Goal: Find specific page/section: Find specific page/section

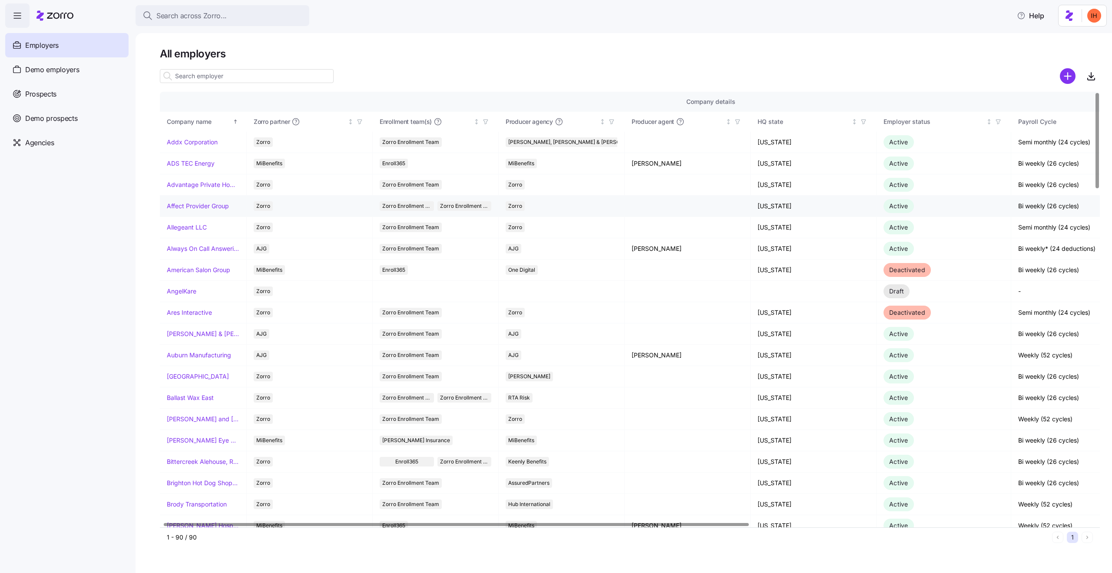
scroll to position [0, 16]
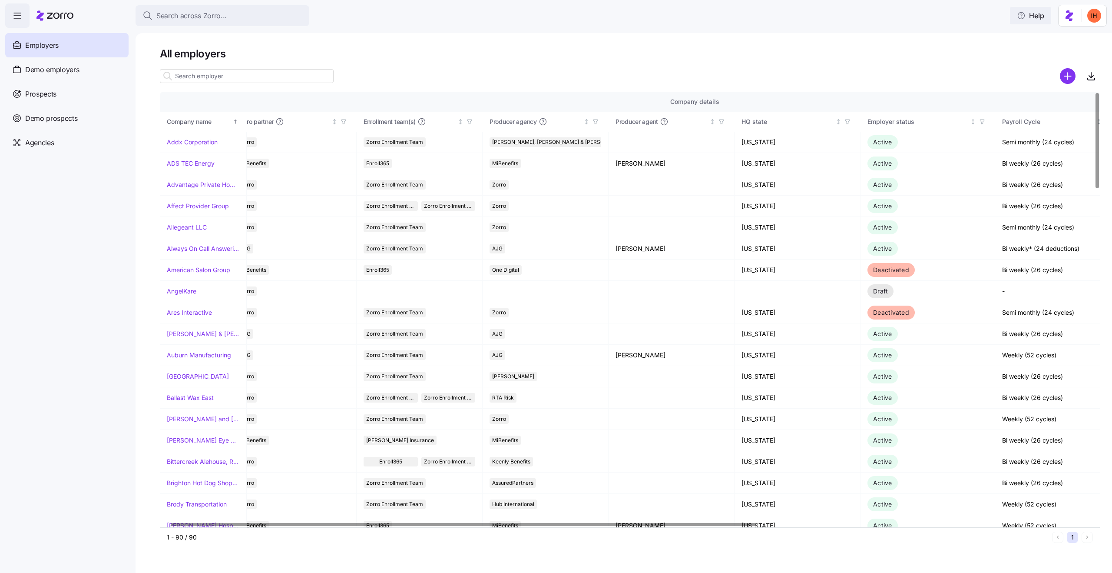
click at [1031, 12] on span "Help" at bounding box center [1030, 15] width 27 height 10
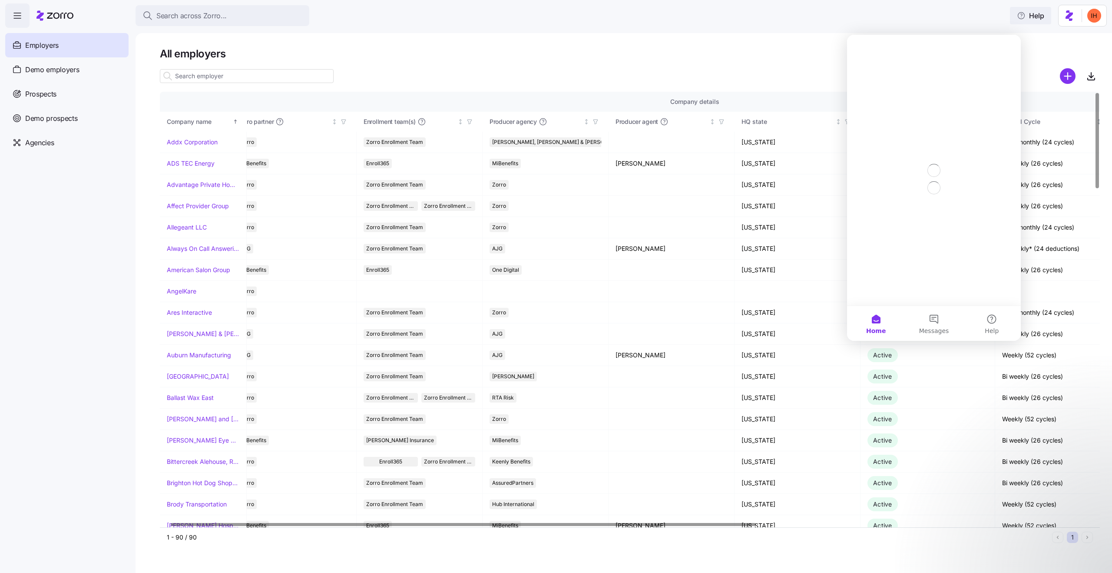
scroll to position [0, 0]
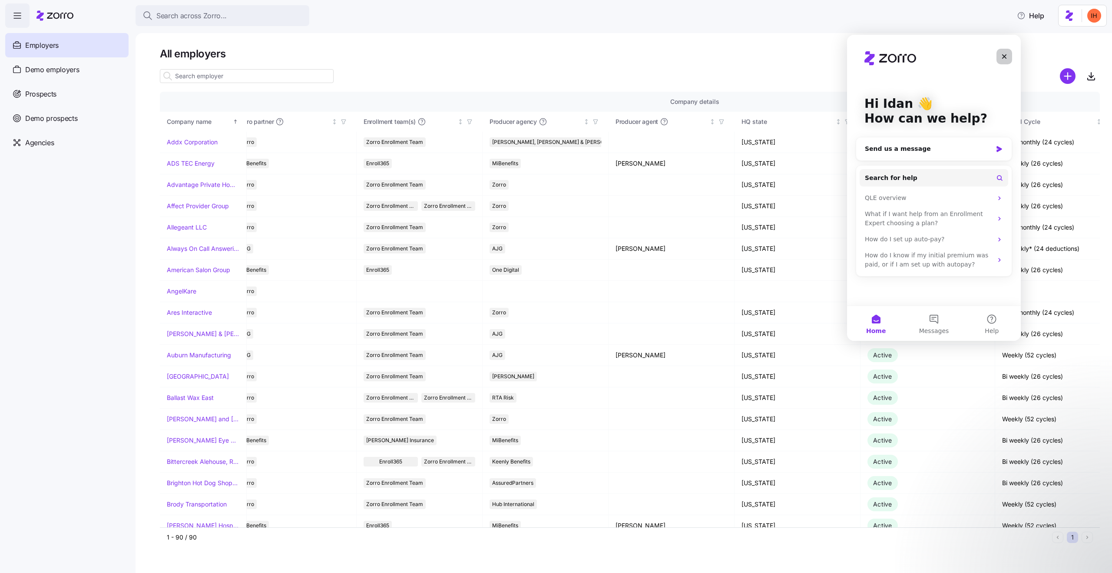
click at [1006, 53] on icon "Close" at bounding box center [1004, 56] width 7 height 7
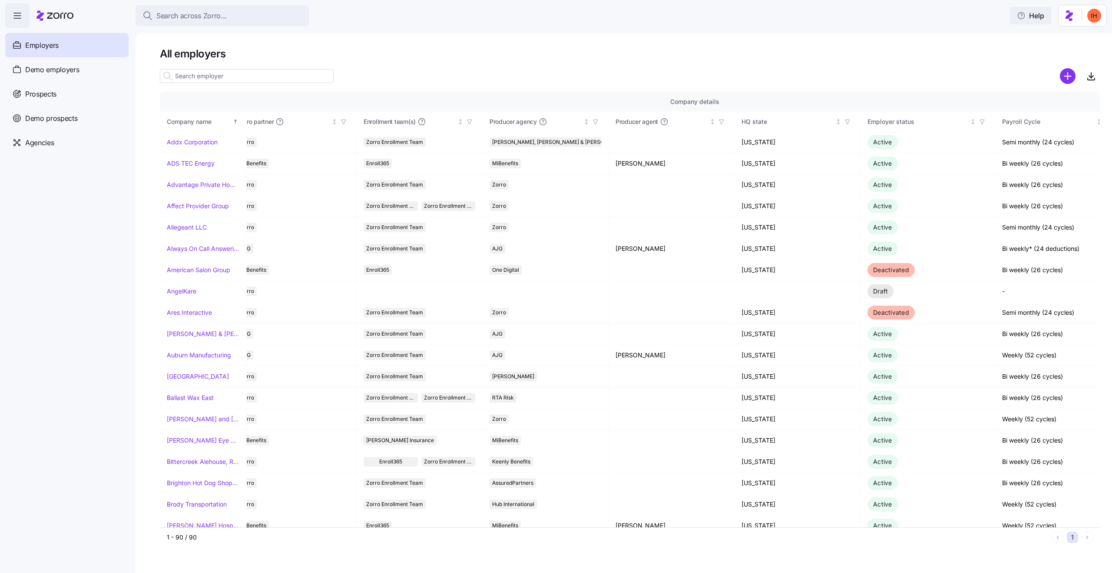
click at [1023, 19] on icon "button" at bounding box center [1021, 15] width 9 height 9
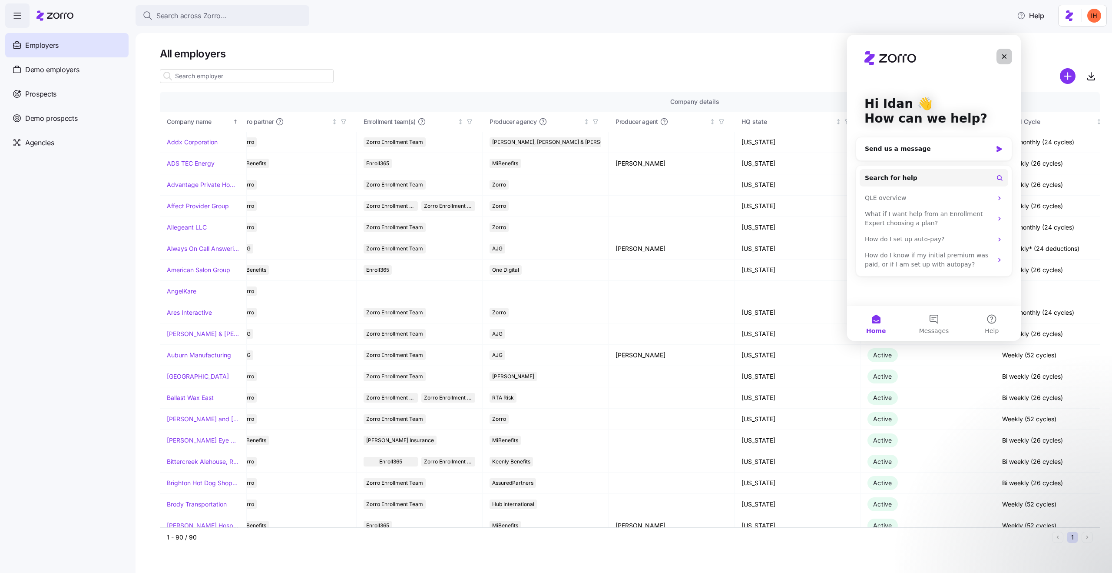
click at [1005, 55] on icon "Close" at bounding box center [1004, 56] width 7 height 7
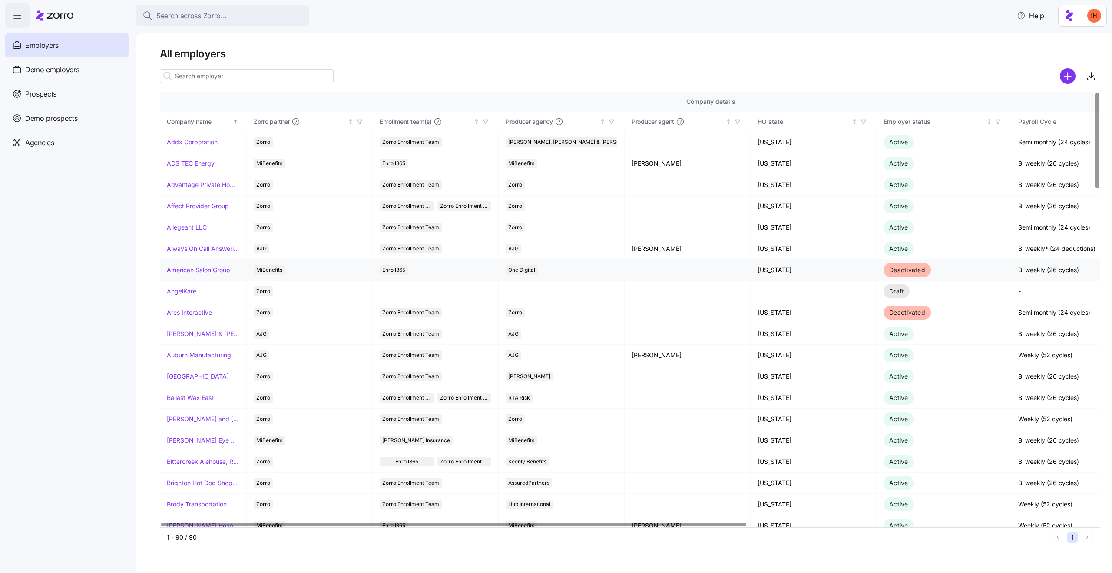
scroll to position [0, 0]
click at [58, 120] on span "Demo prospects" at bounding box center [51, 118] width 53 height 11
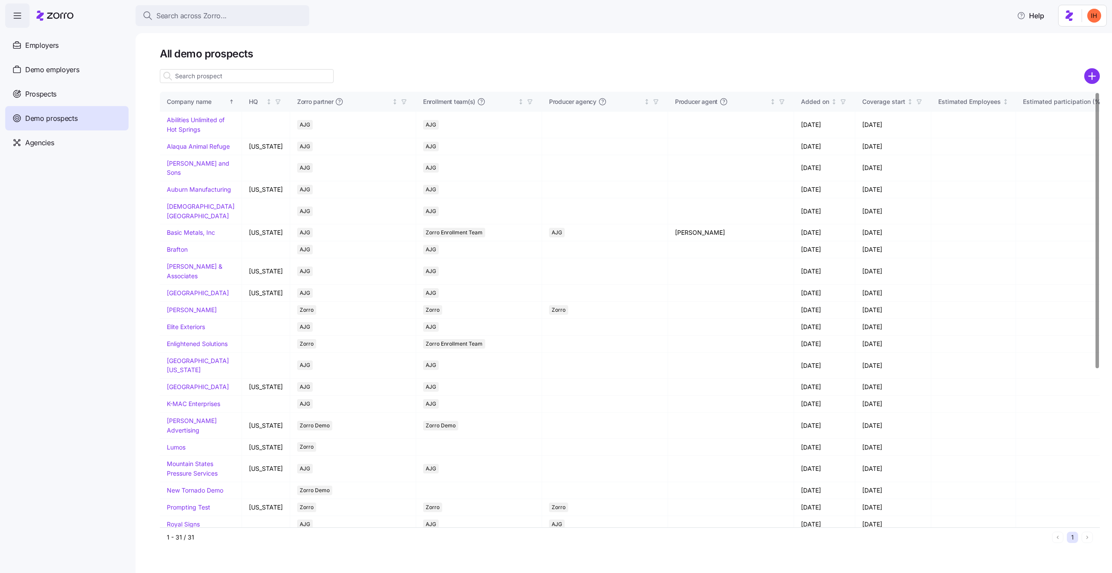
click at [187, 76] on input at bounding box center [247, 76] width 174 height 14
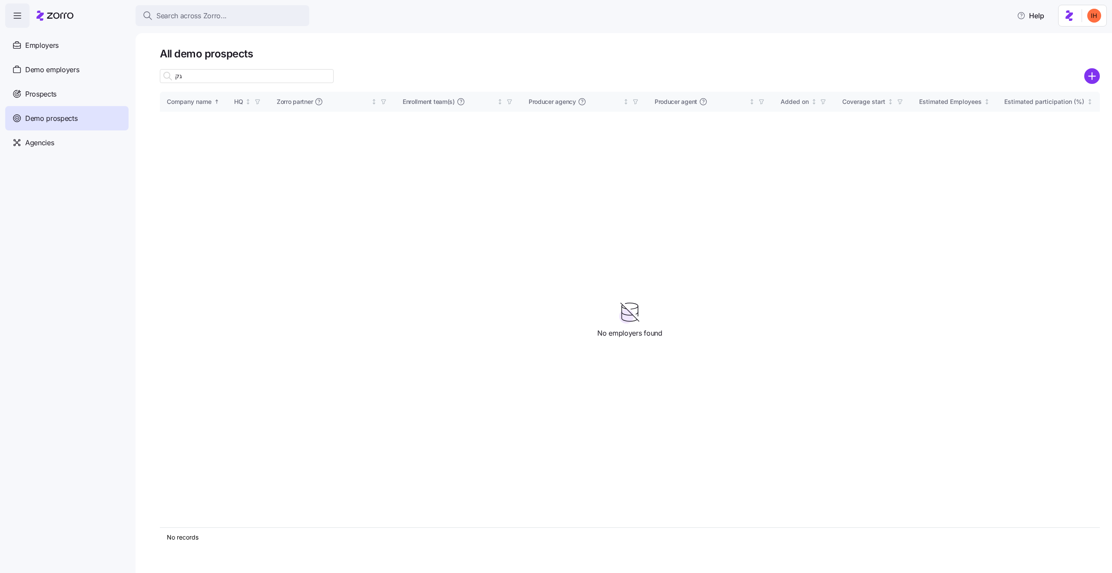
type input "ג"
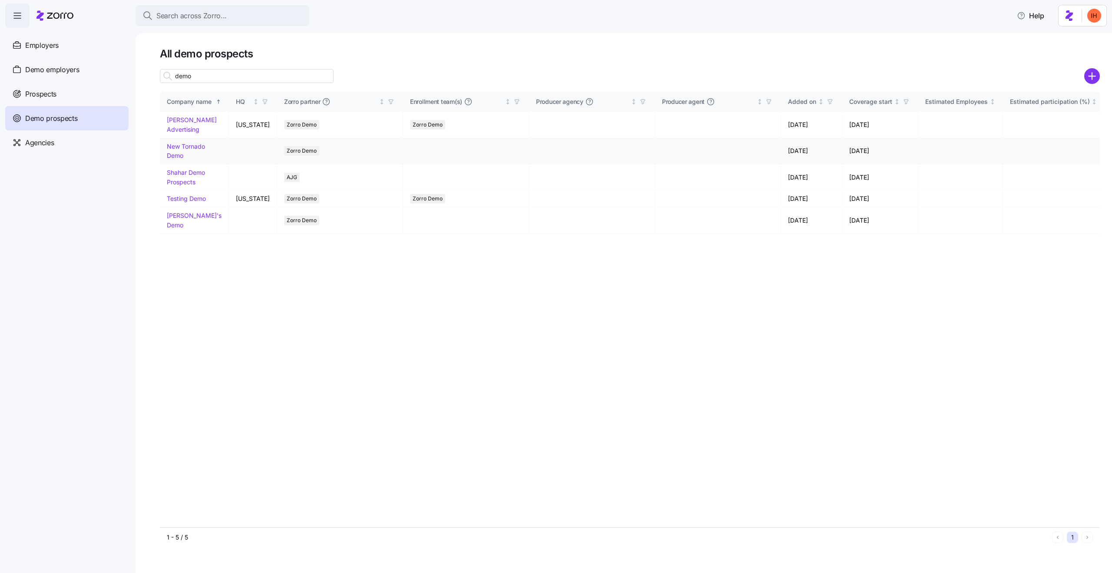
type input "demo"
click at [192, 143] on link "New Tornado Demo" at bounding box center [186, 151] width 38 height 17
